Goal: Task Accomplishment & Management: Manage account settings

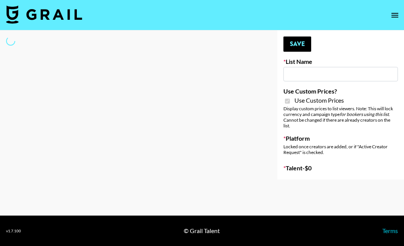
select select "Brand"
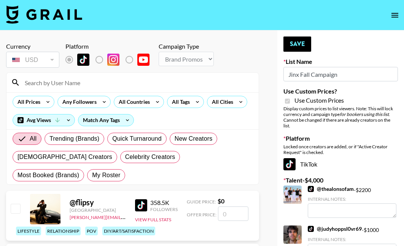
type input "Jinx Fall Campaign"
checkbox input "true"
click at [92, 176] on span "My Roster" at bounding box center [106, 175] width 28 height 9
click at [92, 175] on input "My Roster" at bounding box center [92, 175] width 0 height 0
radio input "true"
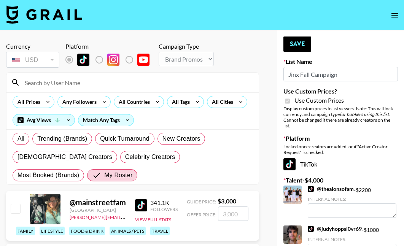
click at [14, 212] on input "checkbox" at bounding box center [15, 208] width 9 height 9
checkbox input "true"
type input "3000"
click at [297, 42] on button "Save" at bounding box center [297, 44] width 28 height 15
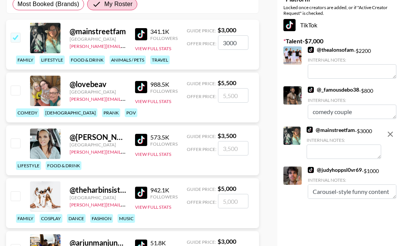
scroll to position [168, 0]
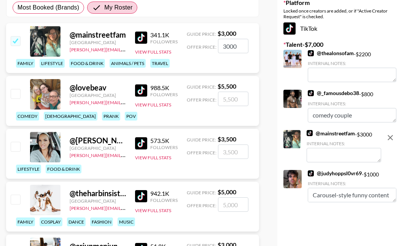
click at [330, 152] on textarea at bounding box center [344, 155] width 75 height 14
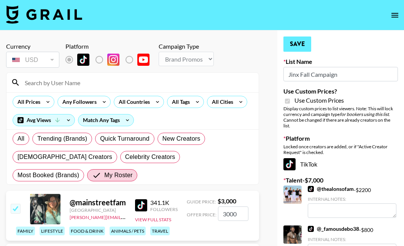
scroll to position [0, 0]
type textarea "dog mom + family content"
click at [293, 46] on button "Save" at bounding box center [297, 44] width 28 height 15
